Goal: Information Seeking & Learning: Learn about a topic

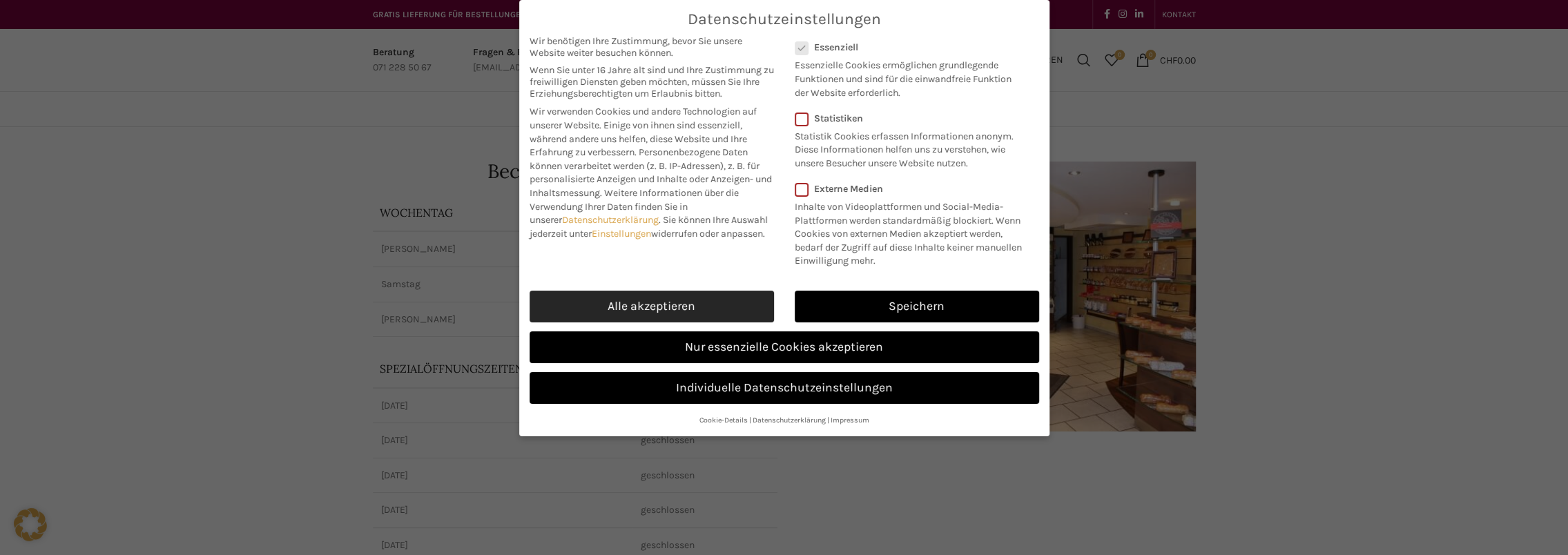
click at [722, 311] on link "Alle akzeptieren" at bounding box center [652, 306] width 245 height 32
checkbox input "true"
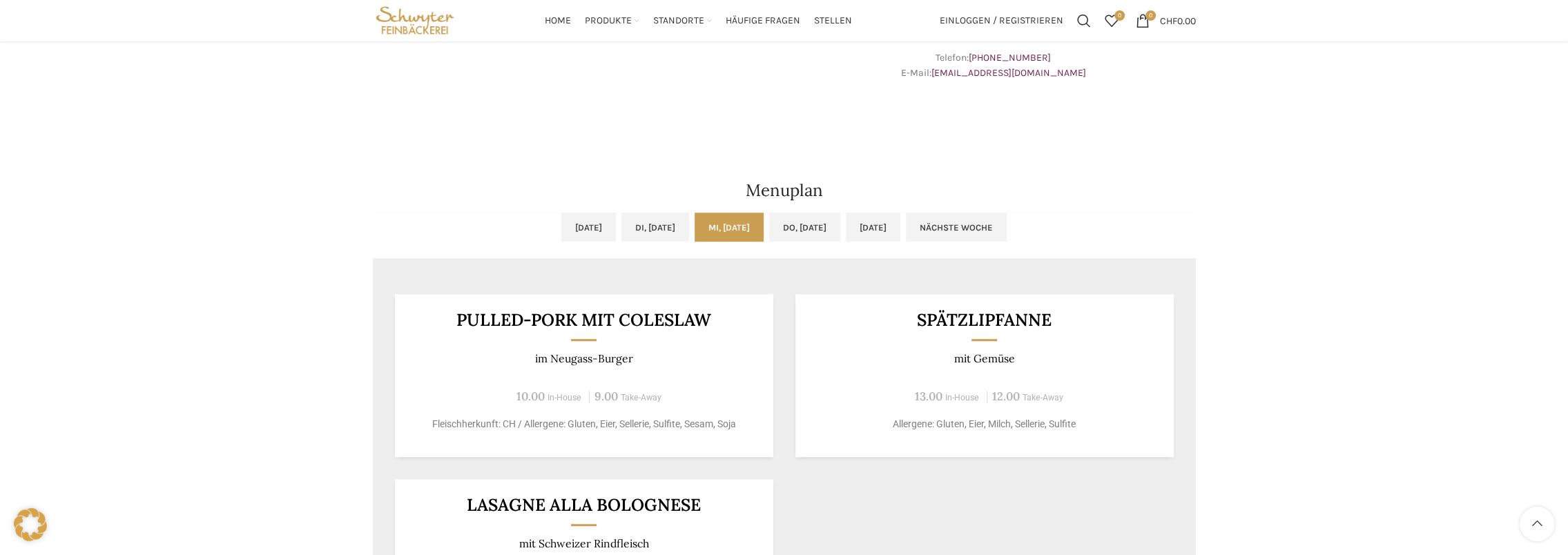
scroll to position [759, 0]
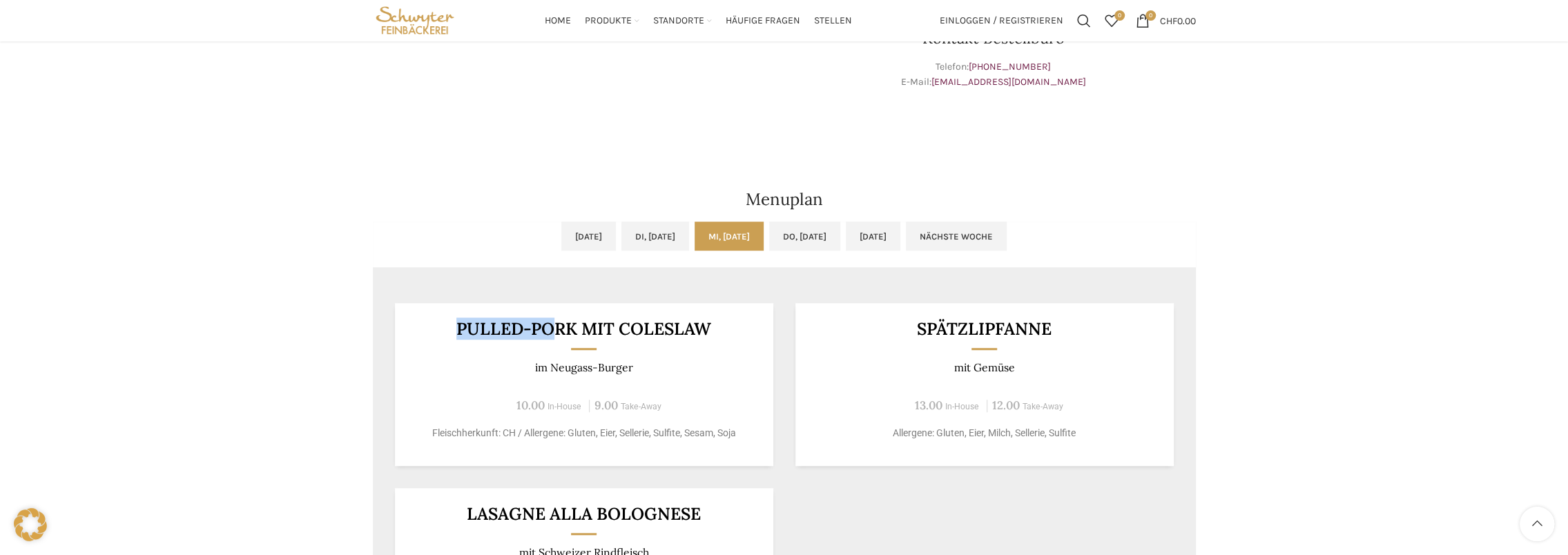
drag, startPoint x: 452, startPoint y: 328, endPoint x: 549, endPoint y: 324, distance: 97.1
click at [549, 324] on h3 "Pulled-Pork mit Coleslaw" at bounding box center [584, 328] width 345 height 17
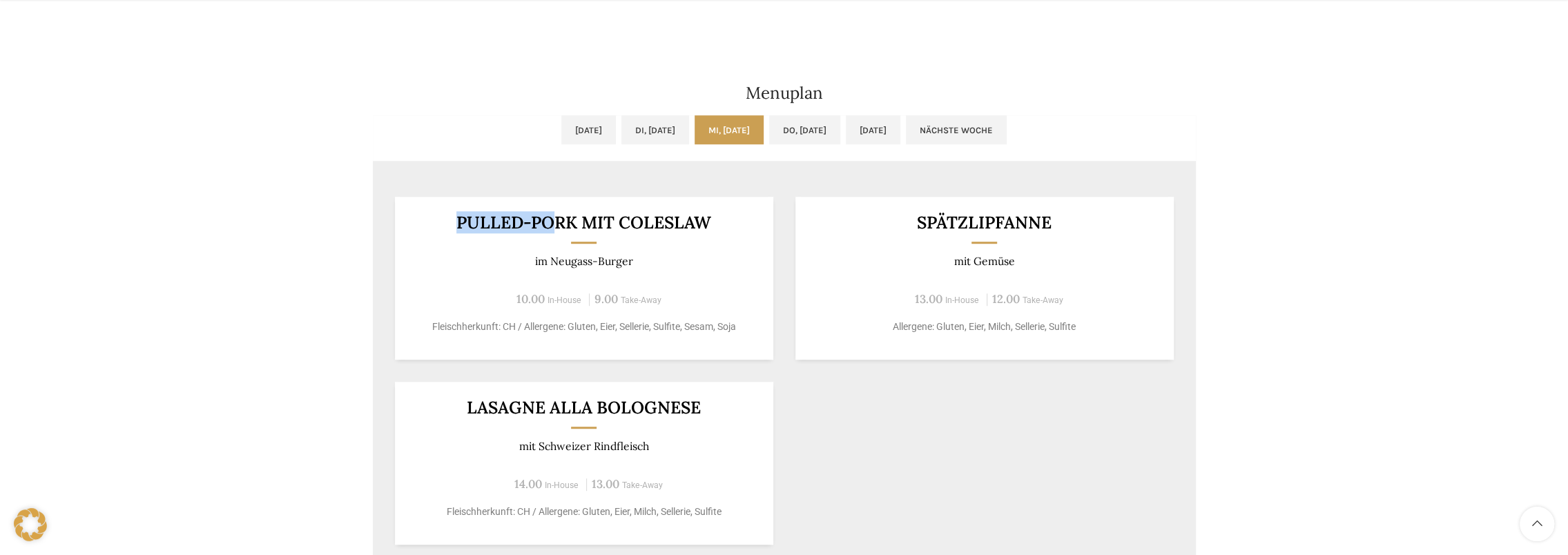
scroll to position [897, 0]
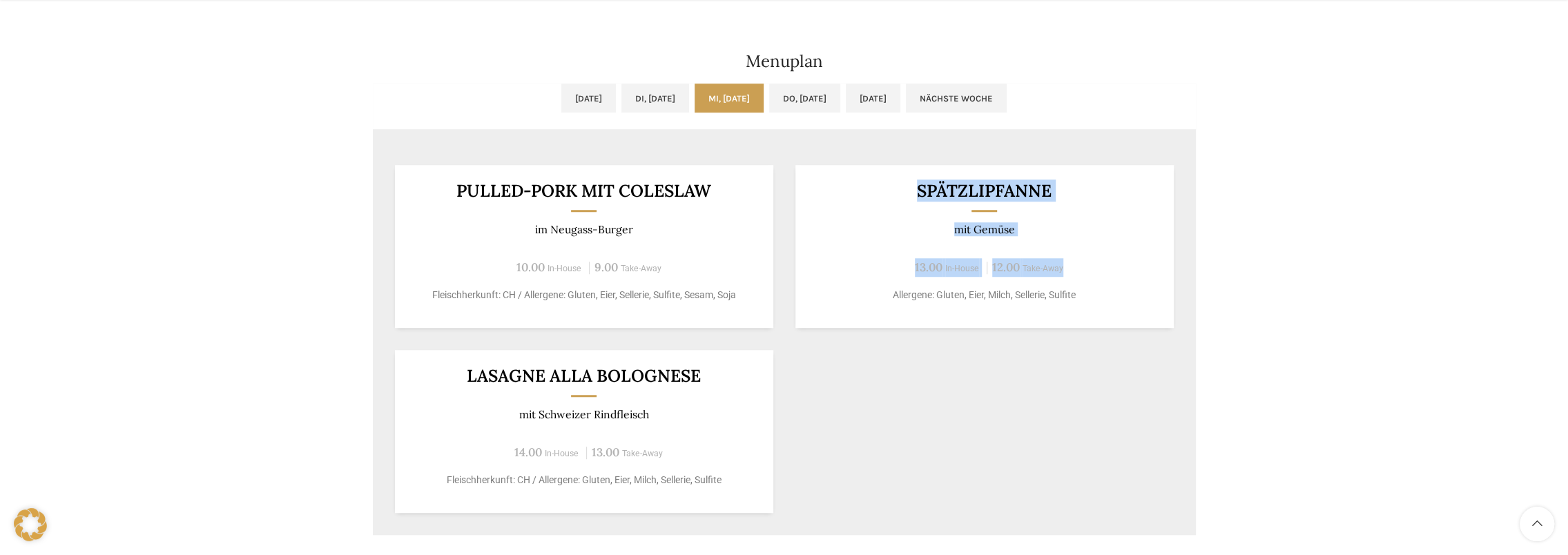
drag, startPoint x: 917, startPoint y: 184, endPoint x: 1086, endPoint y: 241, distance: 178.4
click at [1086, 241] on div "Spätzlipfanne mit Gemüse 13.00 In-House 12.00 Take-Away Allergene: Gluten, Eier…" at bounding box center [984, 246] width 378 height 163
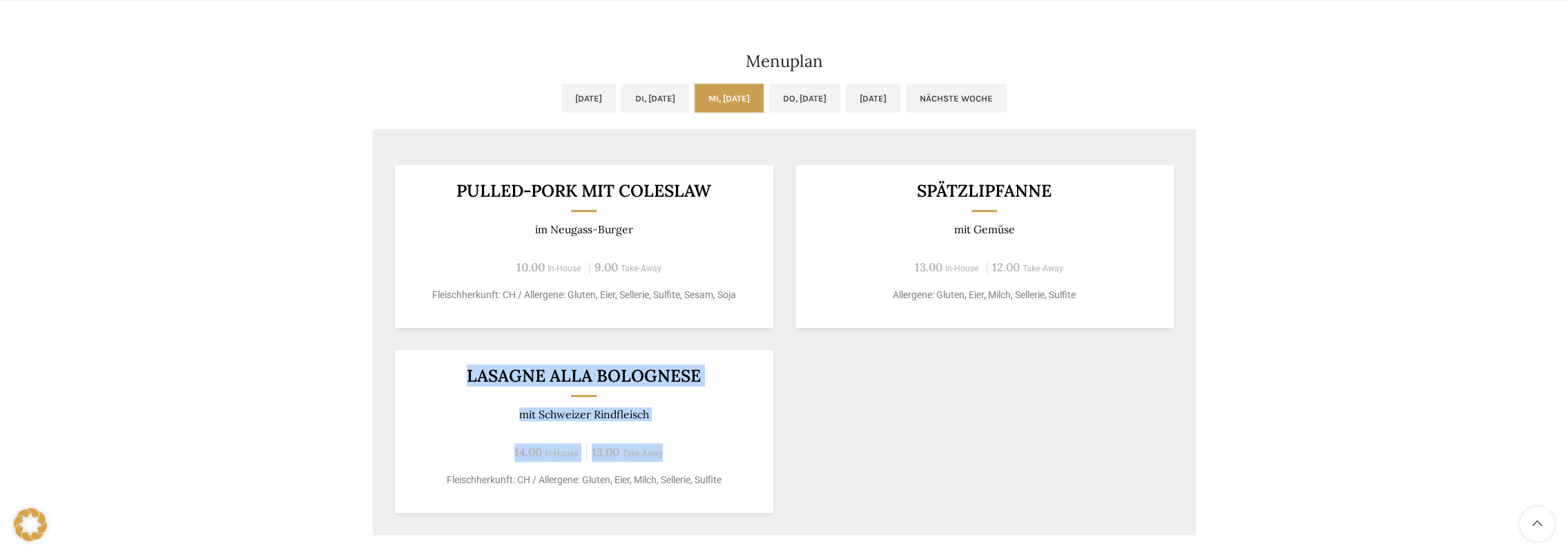
drag, startPoint x: 450, startPoint y: 378, endPoint x: 713, endPoint y: 419, distance: 266.2
click at [713, 419] on div "Lasagne alla Bolognese mit Schweizer Rindfleisch 14.00 In-House 13.00 Take-Away…" at bounding box center [584, 431] width 378 height 163
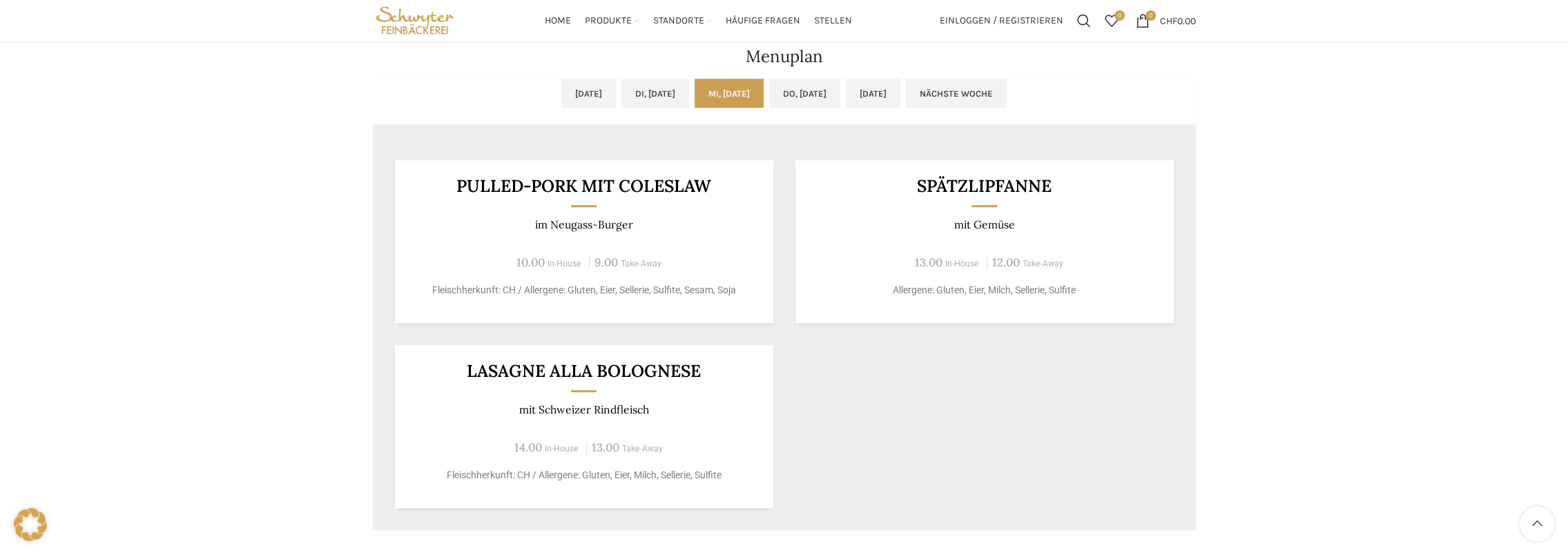
scroll to position [828, 0]
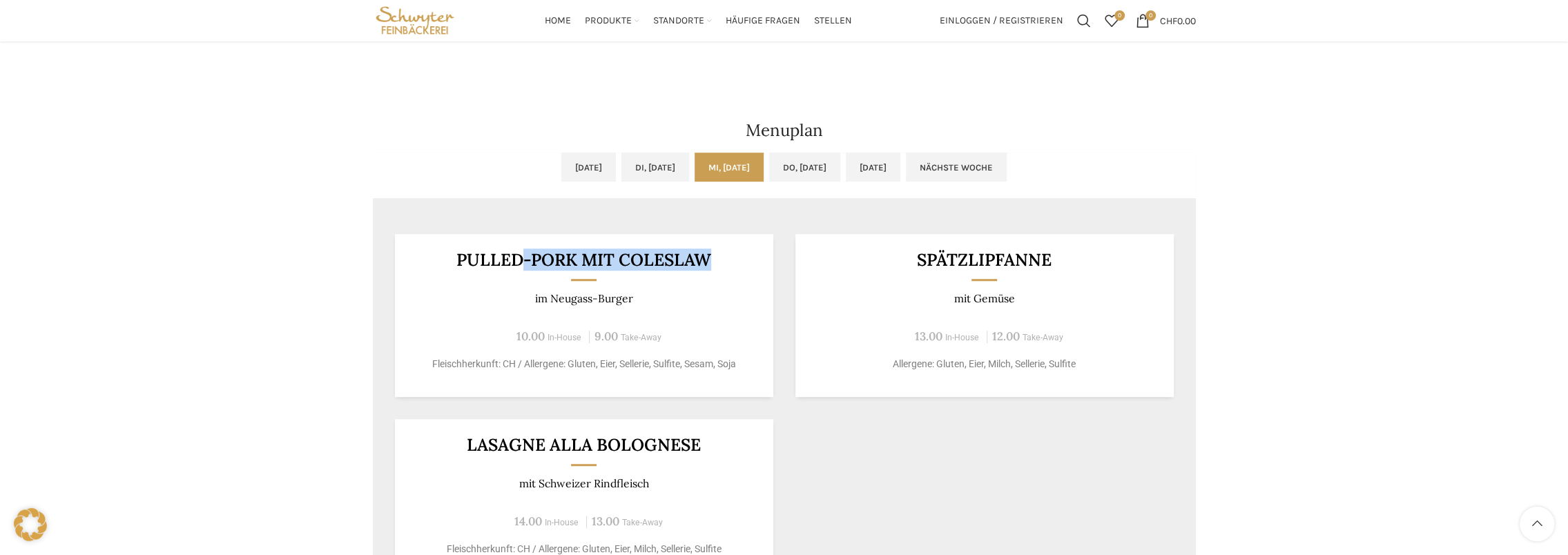
drag, startPoint x: 468, startPoint y: 268, endPoint x: 519, endPoint y: 267, distance: 51.0
click at [519, 265] on div "Pulled-Pork mit Coleslaw im [PERSON_NAME] 10.00 In-House 9.00 Take-Away Fleisch…" at bounding box center [584, 315] width 378 height 163
click at [519, 322] on div "Pulled-Pork mit Coleslaw im [PERSON_NAME] 10.00 In-House 9.00 Take-Away Fleisch…" at bounding box center [584, 315] width 378 height 163
click at [822, 161] on link "Do, [DATE]" at bounding box center [805, 167] width 71 height 29
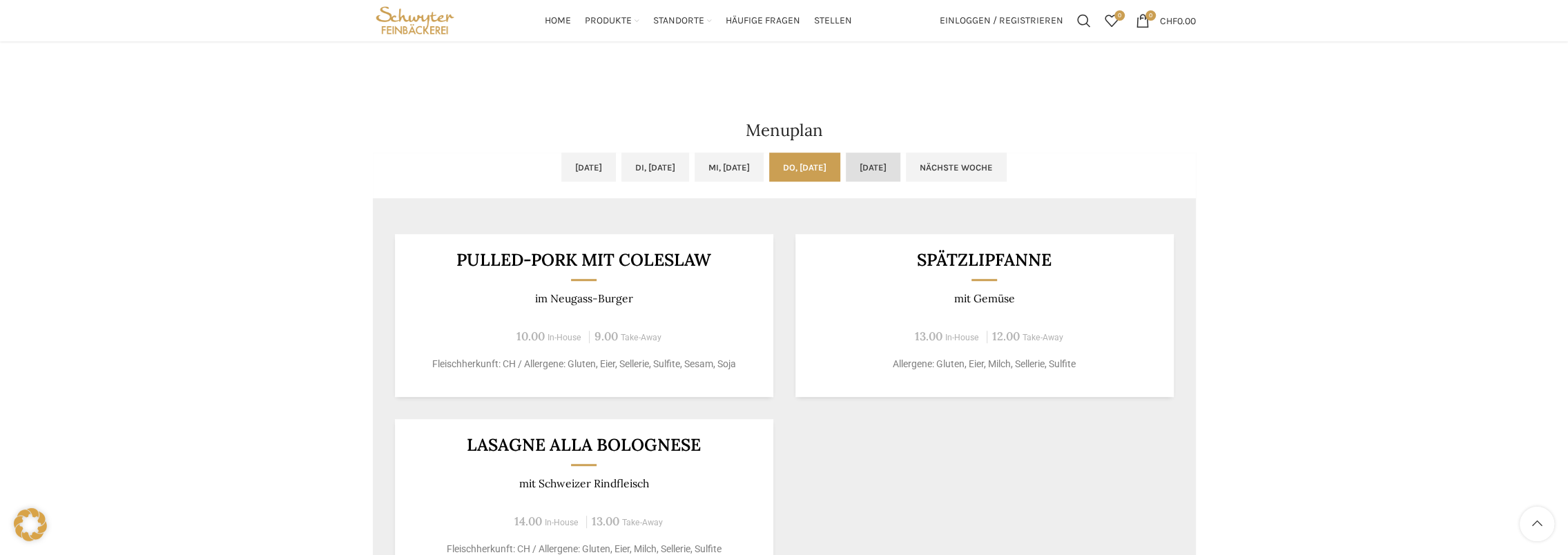
click at [896, 158] on link "[DATE]" at bounding box center [873, 167] width 54 height 29
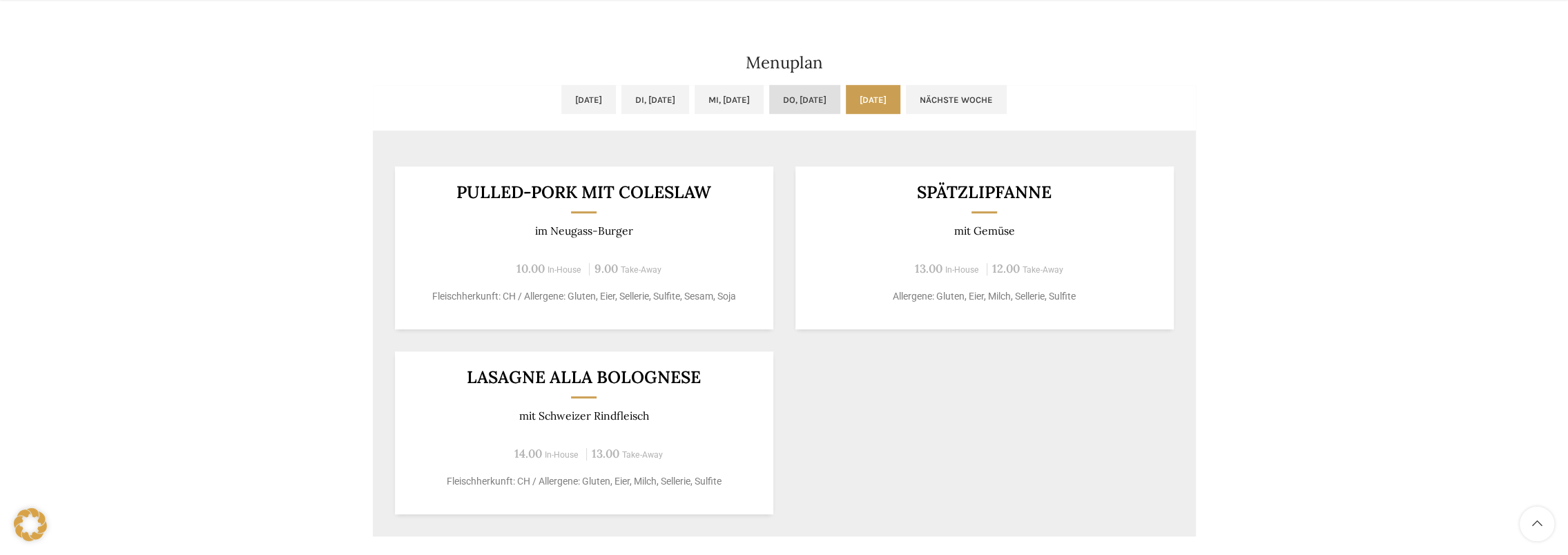
scroll to position [897, 0]
click at [676, 103] on link "Di, [DATE]" at bounding box center [655, 98] width 67 height 29
click at [566, 103] on link "[DATE]" at bounding box center [589, 98] width 54 height 29
click at [653, 106] on link "Di, [DATE]" at bounding box center [655, 98] width 67 height 29
click at [510, 116] on ul "[DATE] Di, [DATE] Mi, [DATE] Do, [DATE] [DATE] Nächste Woche" at bounding box center [784, 106] width 823 height 45
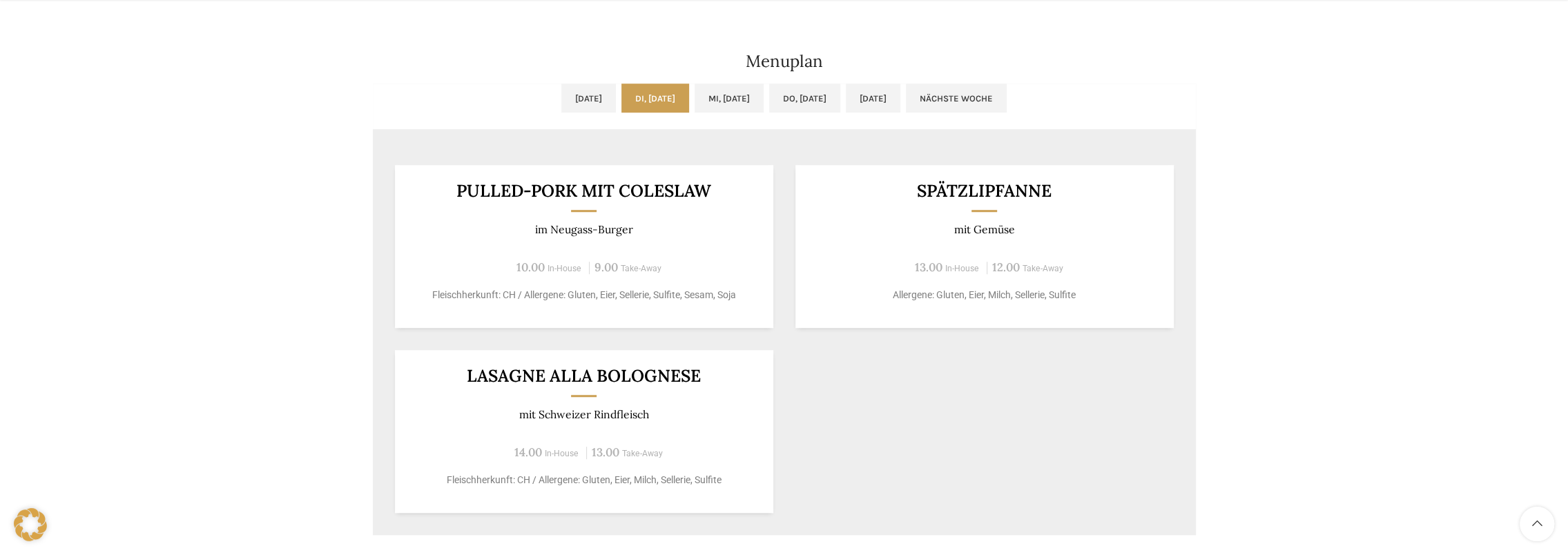
click at [519, 113] on ul "[DATE] Di, [DATE] Mi, [DATE] Do, [DATE] [DATE] Nächste Woche" at bounding box center [784, 106] width 823 height 45
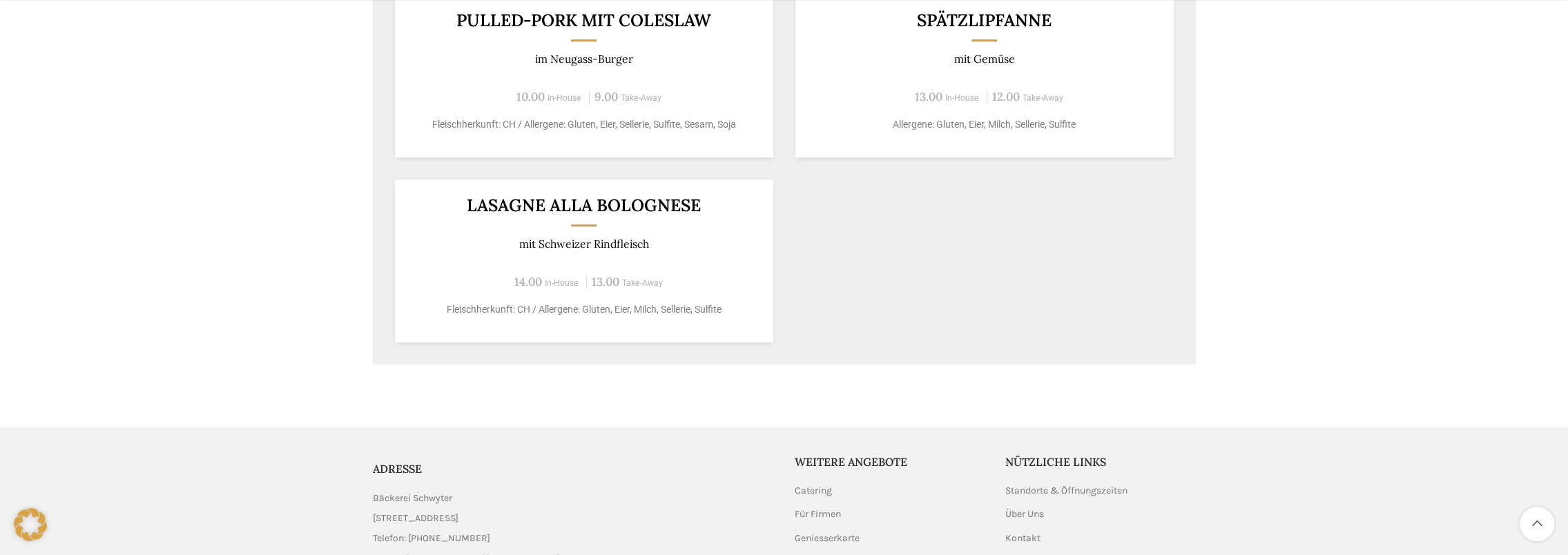
scroll to position [1198, 0]
